Goal: Use online tool/utility

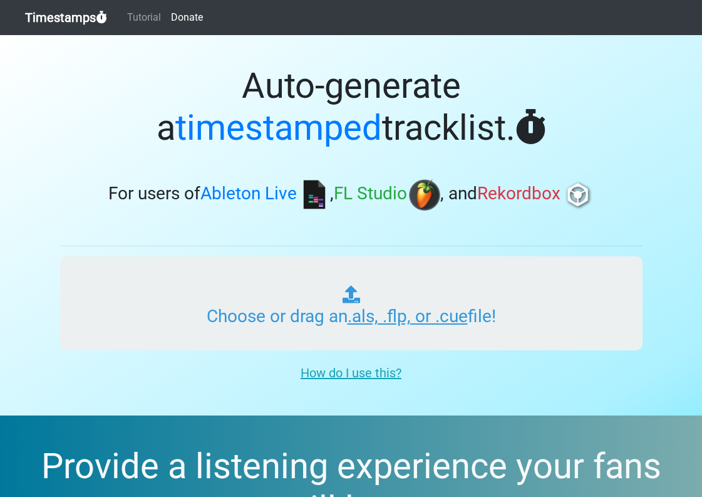
type input "C:\fakepath\HFR 508.als"
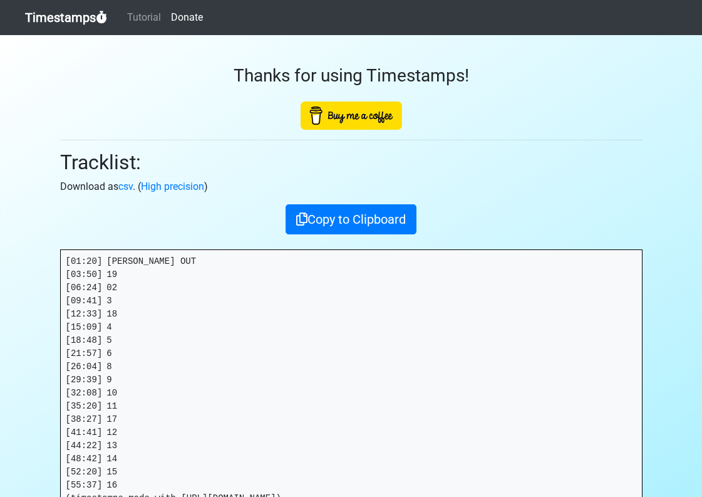
click at [103, 259] on pre "[01:20] [PERSON_NAME] OUT [03:50] 19 [06:24] 02 [09:41] 3 [12:33] 18 [15:09] 4 …" at bounding box center [351, 380] width 581 height 260
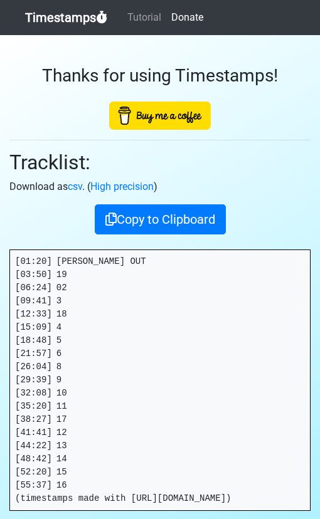
click at [49, 260] on pre "[01:20] [PERSON_NAME] OUT [03:50] 19 [06:24] 02 [09:41] 3 [12:33] 18 [15:09] 4 …" at bounding box center [159, 380] width 299 height 260
drag, startPoint x: 49, startPoint y: 260, endPoint x: 8, endPoint y: 259, distance: 42.0
click at [8, 259] on div "Thanks for using Timestamps! Tracklist: Download as csv . ( High precision ) Co…" at bounding box center [160, 295] width 320 height 521
click at [36, 262] on pre "[01:20] [PERSON_NAME] OUT [03:50] 19 [06:24] 02 [09:41] 3 [12:33] 18 [15:09] 4 …" at bounding box center [159, 380] width 299 height 260
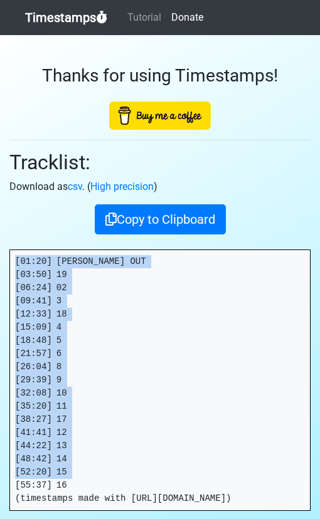
drag, startPoint x: 76, startPoint y: 486, endPoint x: -9, endPoint y: 211, distance: 287.5
click at [0, 211] on html "Timestamps Tutorial Donate Thanks for using Timestamps! Tracklist: Download as …" at bounding box center [160, 328] width 320 height 656
copy pre "[01:20] [PERSON_NAME] OUT [03:50] 19 [06:24] 02 [09:41] 3 [12:33] 18 [15:09] 4 …"
